Goal: Check status: Check status

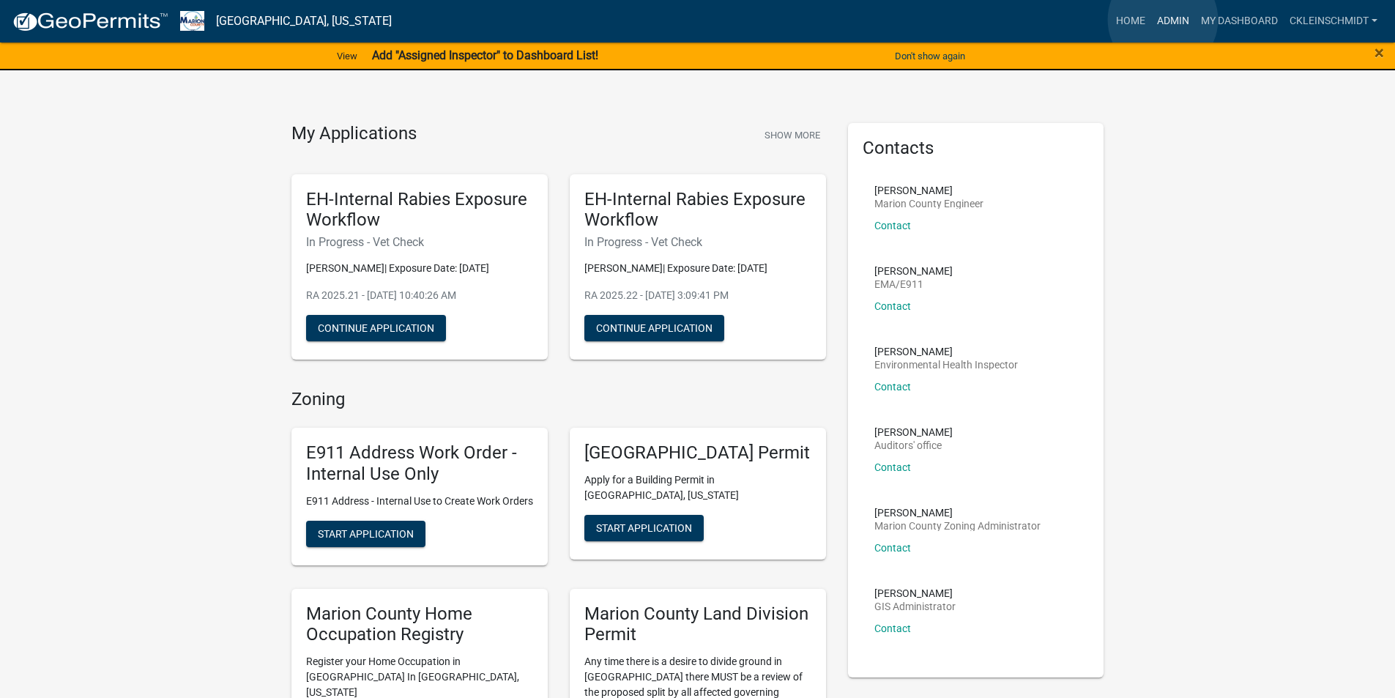
click at [1163, 20] on link "Admin" at bounding box center [1173, 21] width 44 height 28
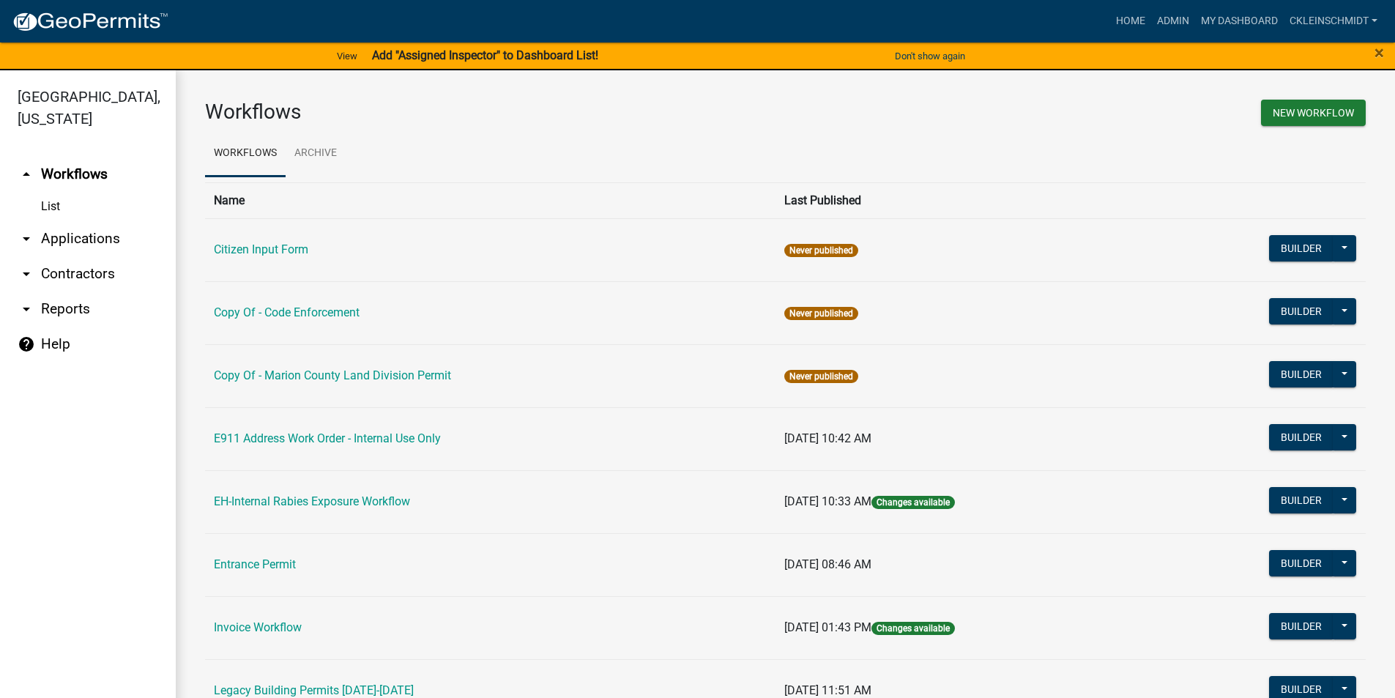
click at [105, 221] on link "arrow_drop_down Applications" at bounding box center [88, 238] width 176 height 35
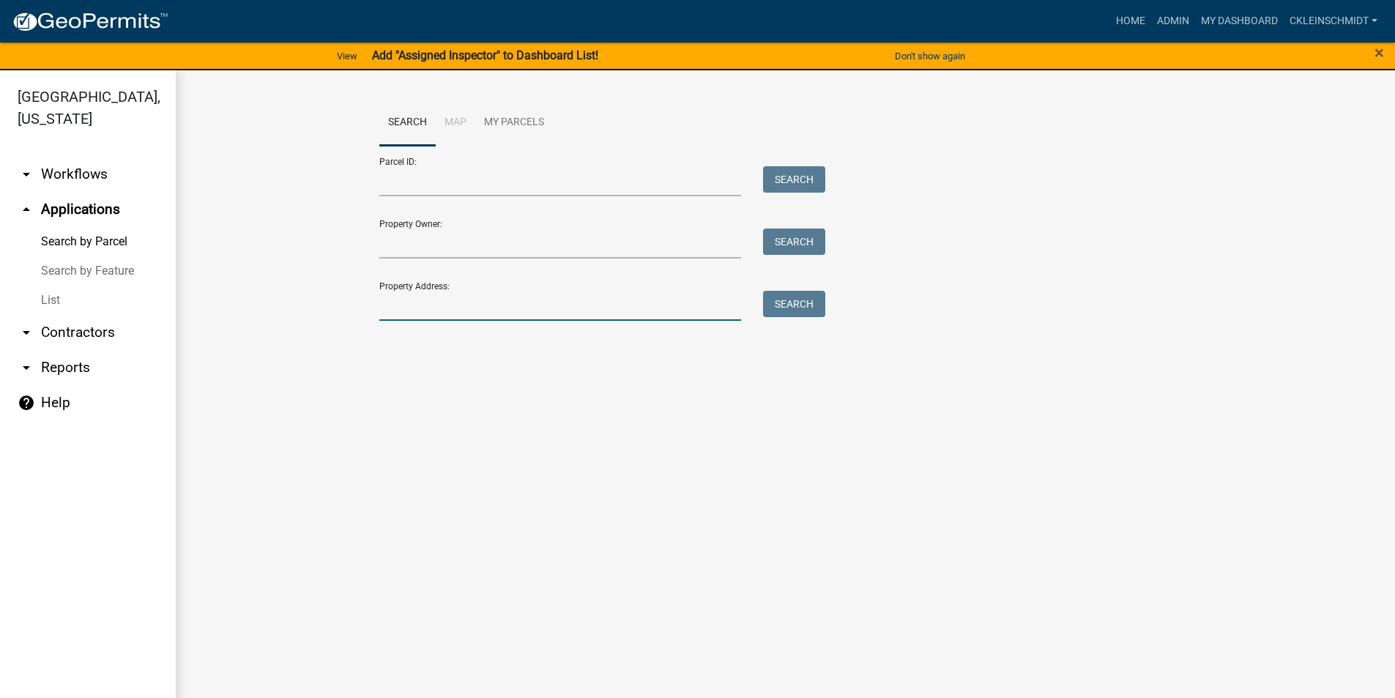
click at [546, 306] on input "Property Address:" at bounding box center [560, 306] width 362 height 30
type input "1784 12"
drag, startPoint x: 520, startPoint y: 313, endPoint x: 261, endPoint y: 331, distance: 259.1
click at [261, 331] on wm-workflow-application-search-view "Search Map My Parcels Parcel ID: Search Property Owner: Search Property Address…" at bounding box center [785, 240] width 1161 height 281
